Goal: Information Seeking & Learning: Learn about a topic

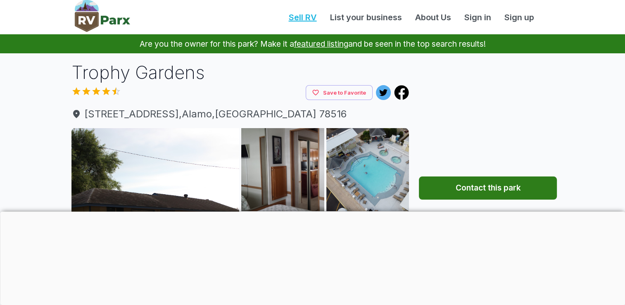
click at [305, 18] on link "Sell RV" at bounding box center [302, 17] width 41 height 12
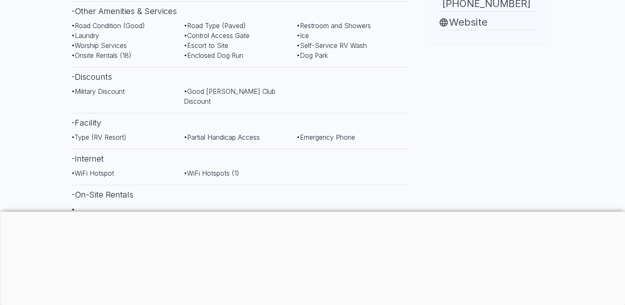
scroll to position [578, 0]
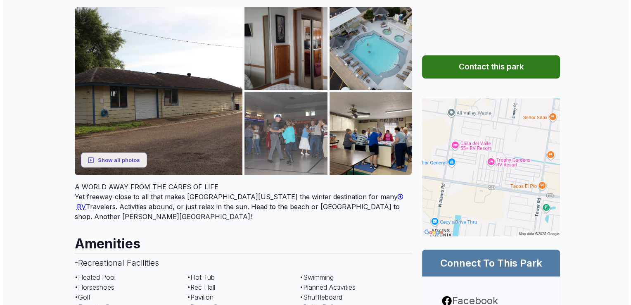
scroll to position [83, 0]
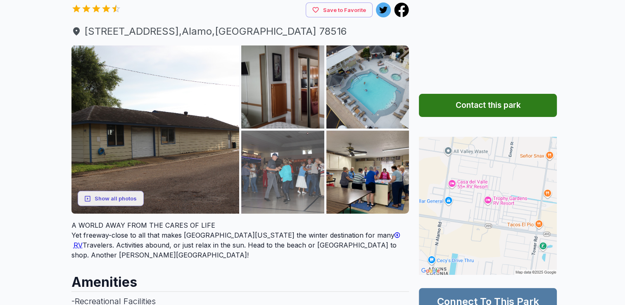
click at [281, 156] on img at bounding box center [282, 171] width 83 height 83
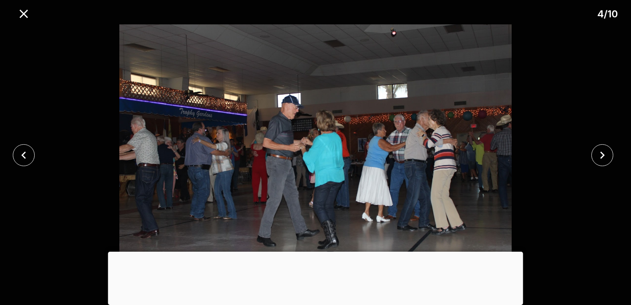
click at [612, 160] on div at bounding box center [604, 155] width 52 height 22
click at [606, 159] on icon "close" at bounding box center [602, 155] width 14 height 14
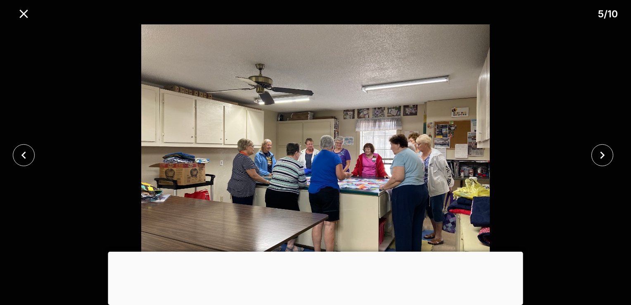
click at [601, 141] on div at bounding box center [315, 154] width 631 height 261
click at [604, 158] on icon "close" at bounding box center [602, 155] width 14 height 14
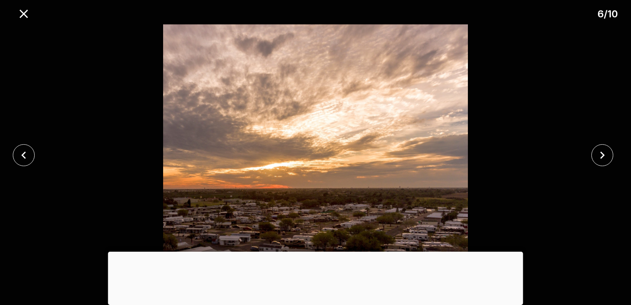
click at [322, 251] on div at bounding box center [315, 251] width 415 height 0
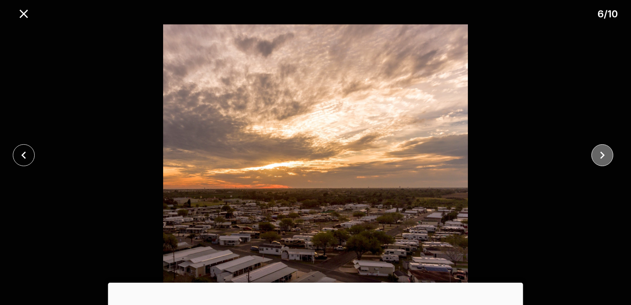
click at [604, 158] on icon "close" at bounding box center [602, 155] width 14 height 14
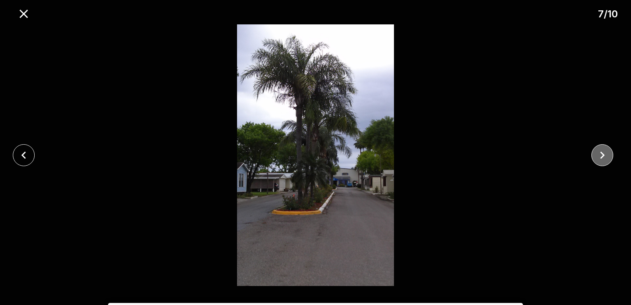
click at [606, 161] on icon "close" at bounding box center [602, 155] width 14 height 14
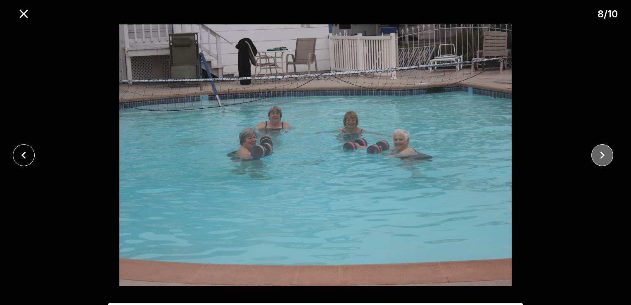
click at [609, 153] on button "close" at bounding box center [602, 155] width 22 height 22
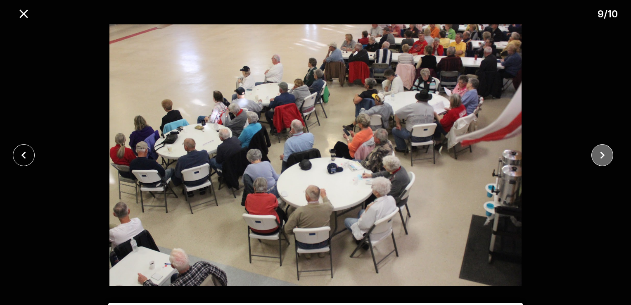
click at [606, 155] on icon "close" at bounding box center [602, 155] width 14 height 14
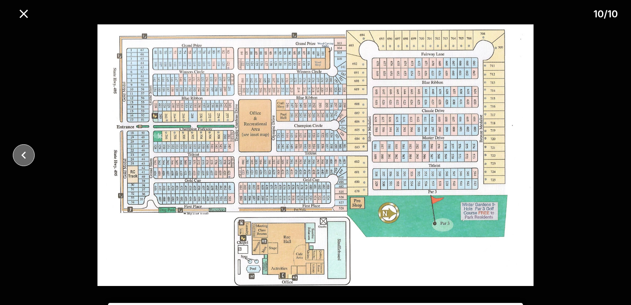
click at [26, 158] on icon "close" at bounding box center [24, 155] width 14 height 14
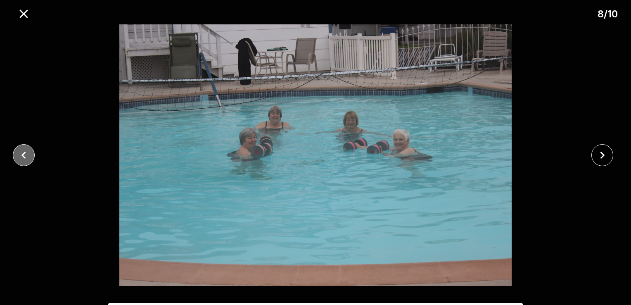
click at [26, 158] on icon "close" at bounding box center [24, 155] width 14 height 14
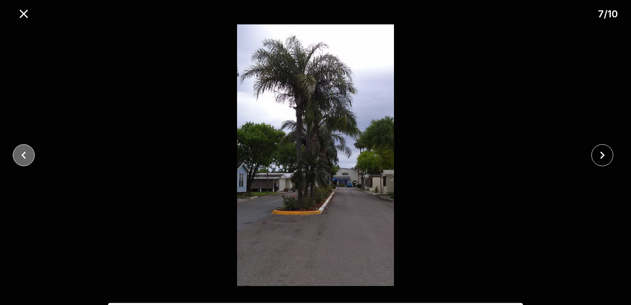
click at [26, 158] on icon "close" at bounding box center [24, 155] width 14 height 14
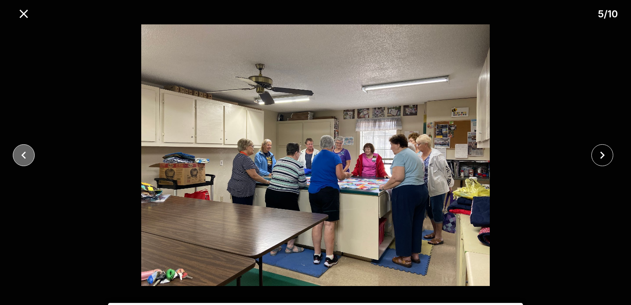
click at [26, 158] on icon "close" at bounding box center [24, 155] width 14 height 14
click at [26, 157] on icon "close" at bounding box center [24, 155] width 14 height 14
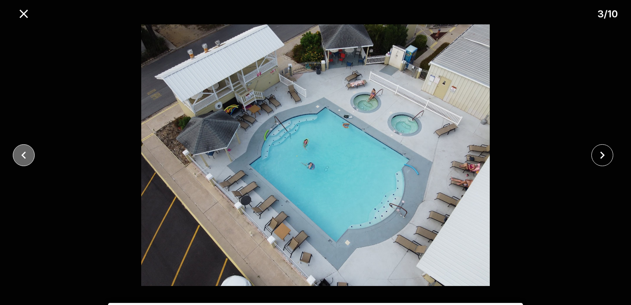
click at [26, 157] on icon "close" at bounding box center [24, 155] width 14 height 14
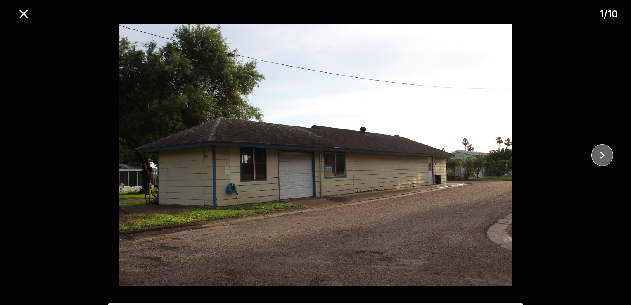
click at [613, 154] on button "close" at bounding box center [602, 155] width 22 height 22
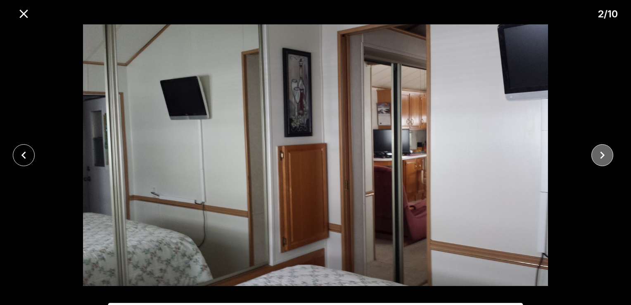
click at [613, 154] on button "close" at bounding box center [602, 155] width 22 height 22
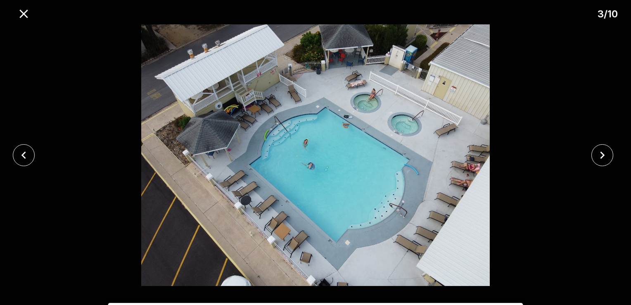
drag, startPoint x: 337, startPoint y: 97, endPoint x: 381, endPoint y: 88, distance: 45.5
click at [381, 88] on img at bounding box center [314, 154] width 525 height 261
